Goal: Information Seeking & Learning: Check status

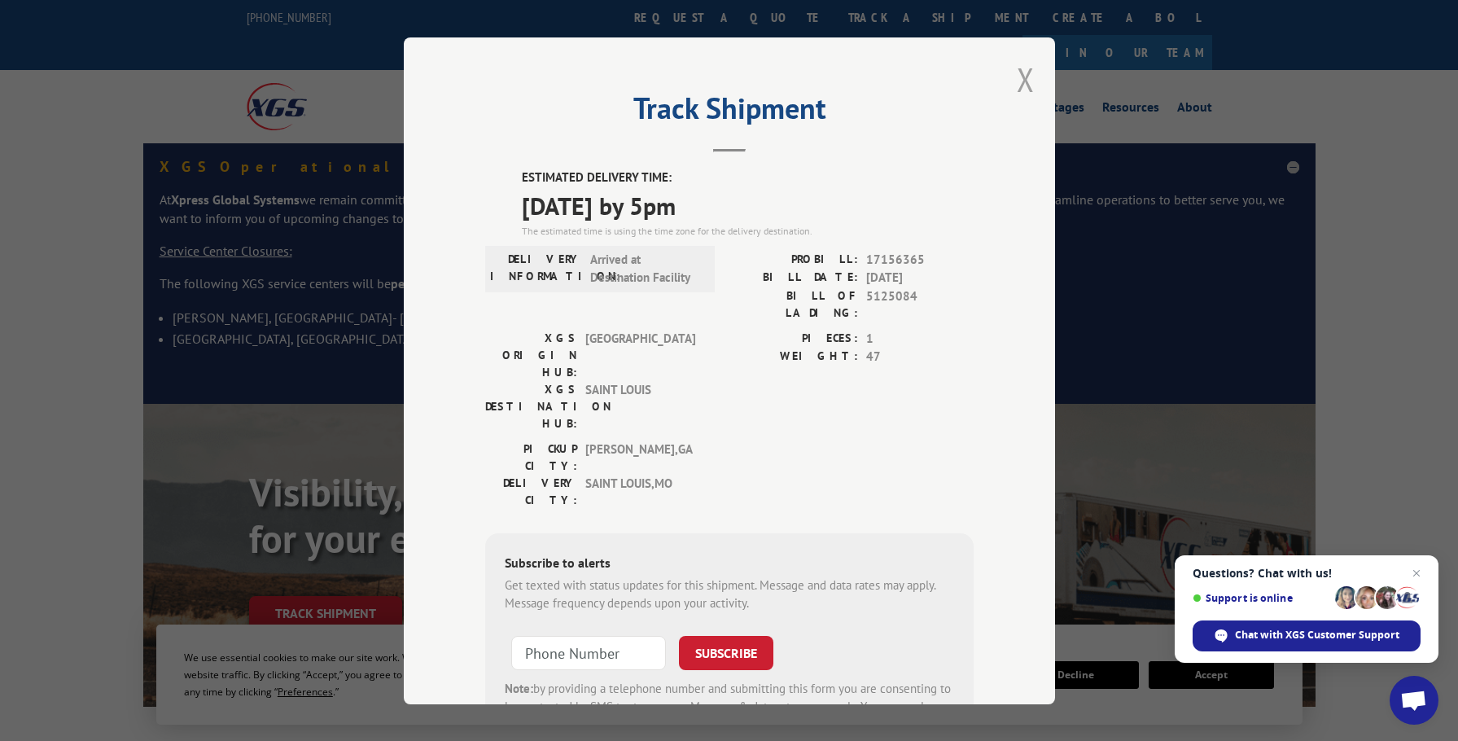
click at [1022, 87] on button "Close modal" at bounding box center [1026, 79] width 18 height 43
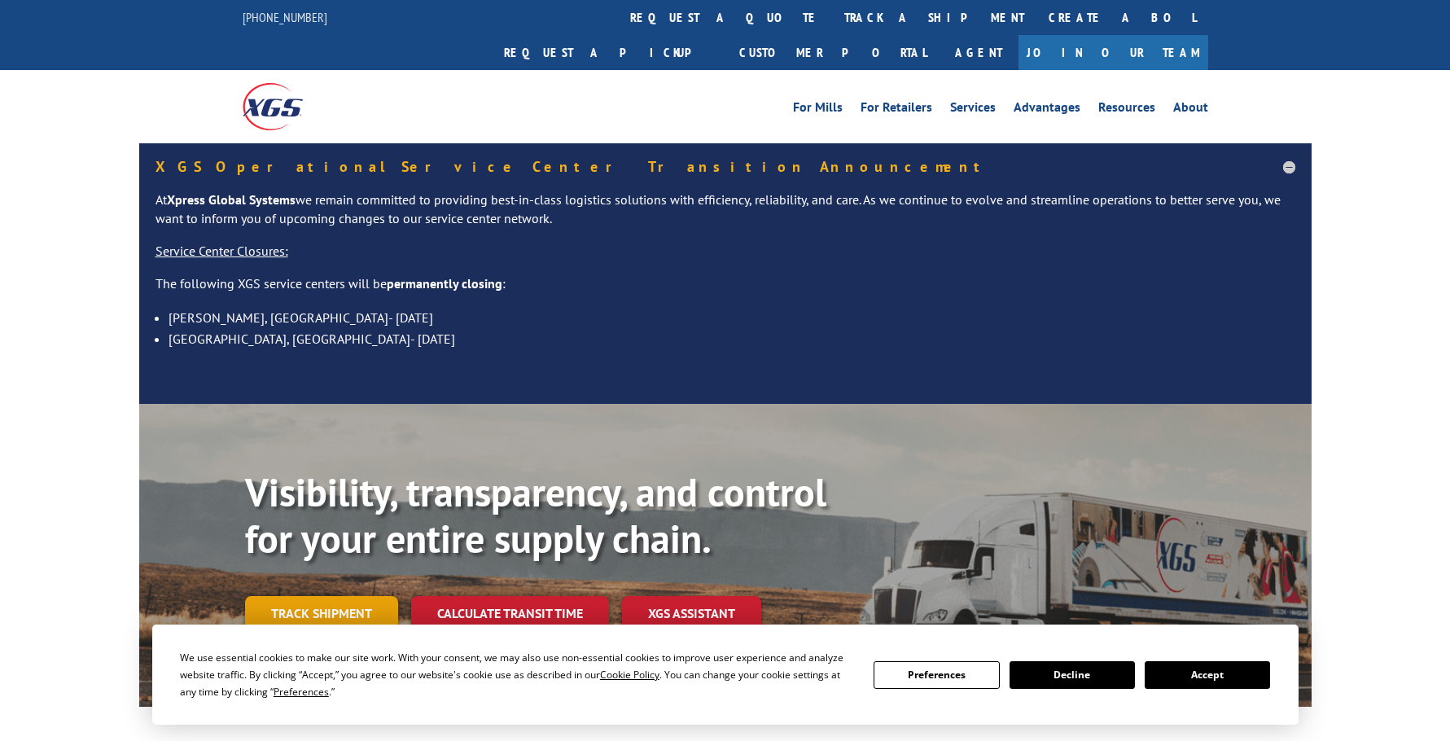
click at [367, 596] on link "Track shipment" at bounding box center [321, 613] width 153 height 34
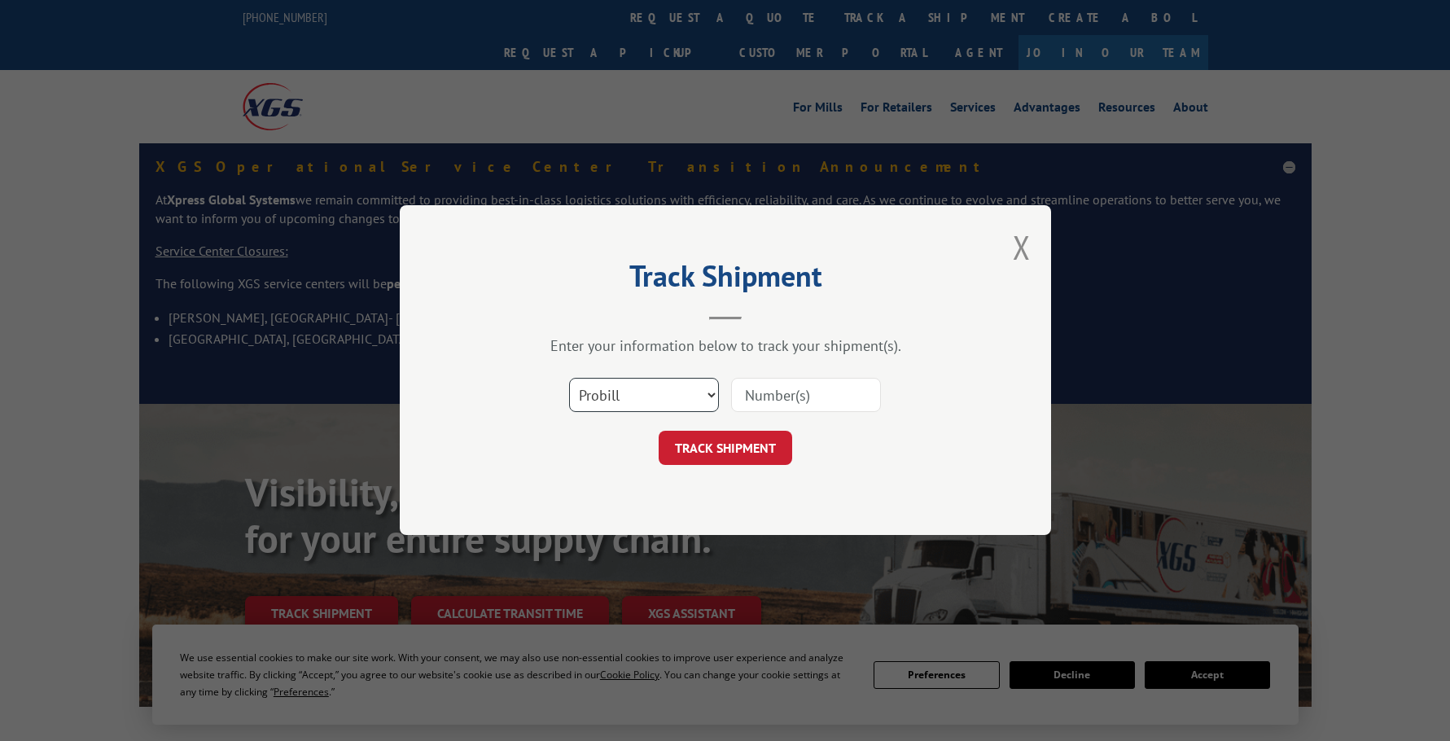
click at [666, 394] on select "Select category... Probill BOL PO" at bounding box center [644, 395] width 150 height 34
select select "bol"
click at [569, 378] on select "Select category... Probill BOL PO" at bounding box center [644, 395] width 150 height 34
paste input "441133"
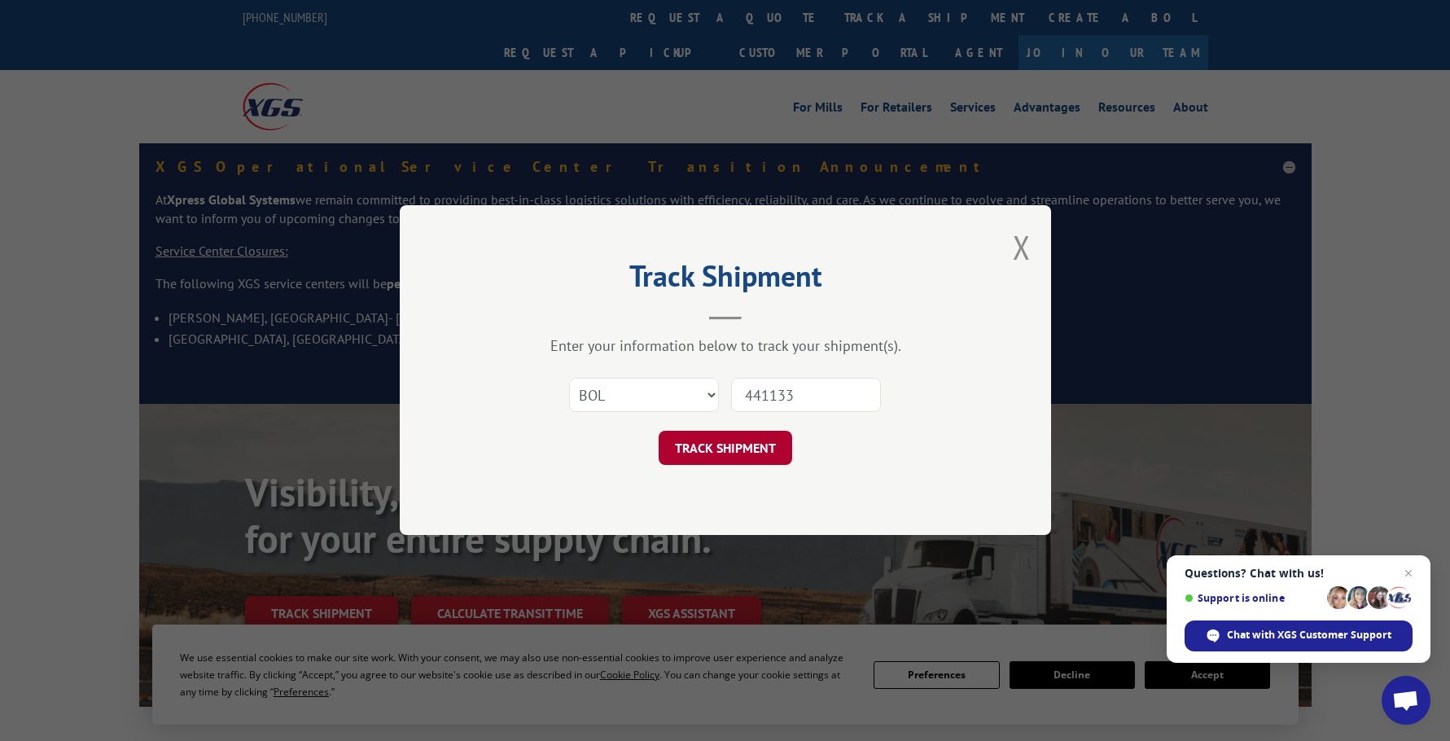
type input "441133"
click at [755, 462] on button "TRACK SHIPMENT" at bounding box center [724, 448] width 133 height 34
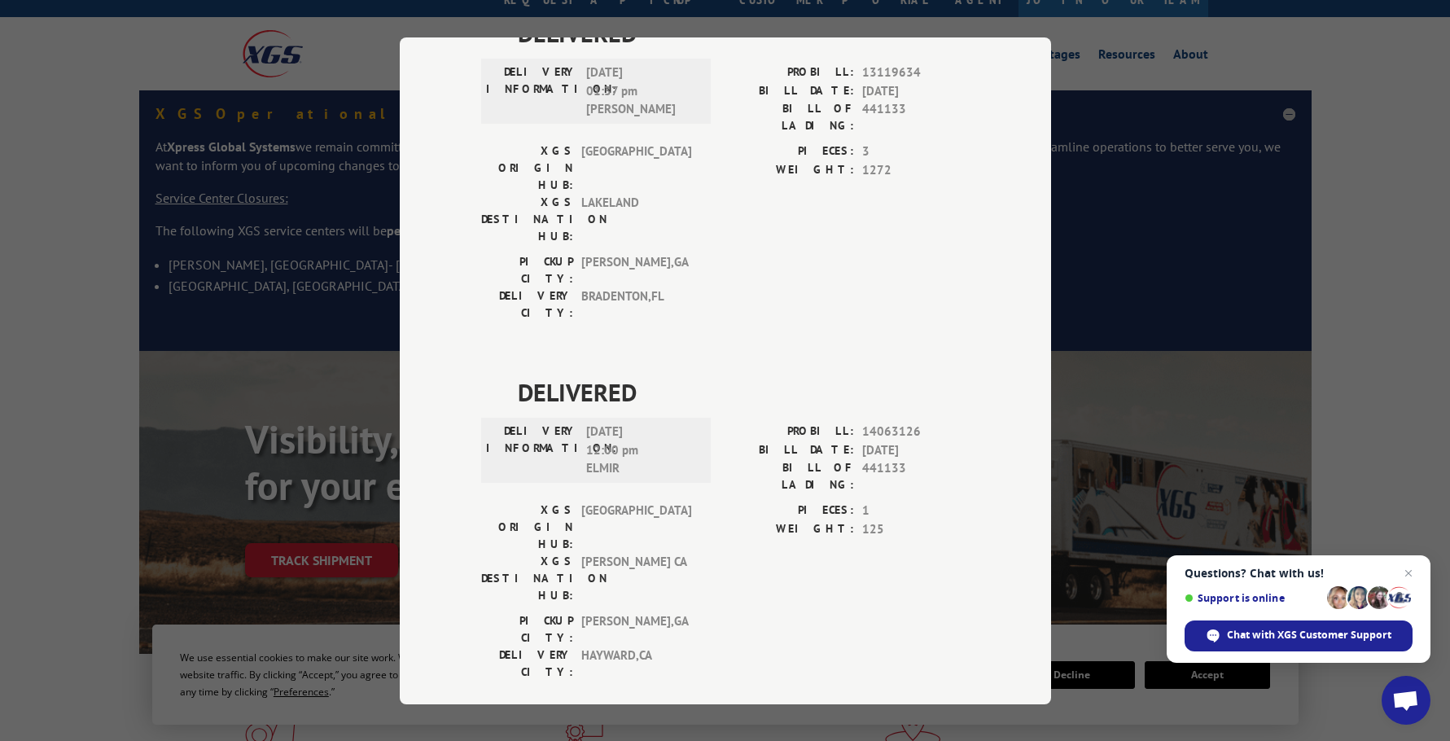
scroll to position [407, 0]
